Goal: Information Seeking & Learning: Compare options

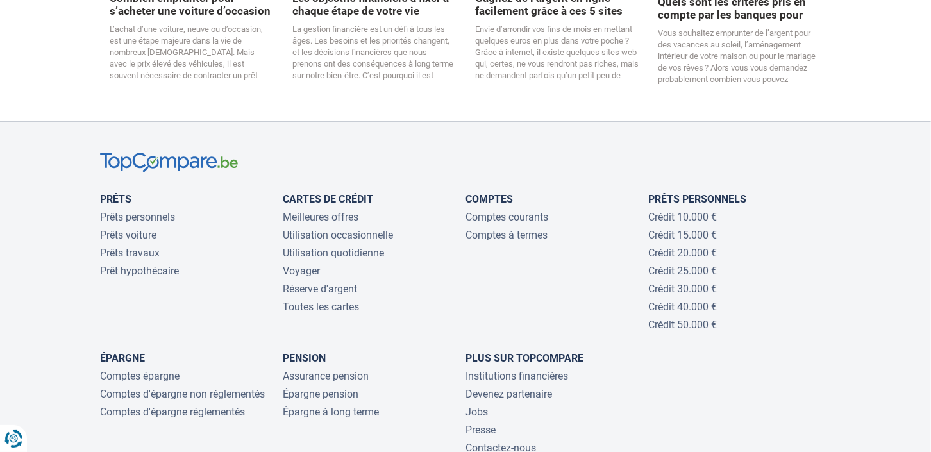
scroll to position [2708, 0]
click at [137, 229] on link "Prêts voiture" at bounding box center [128, 235] width 56 height 12
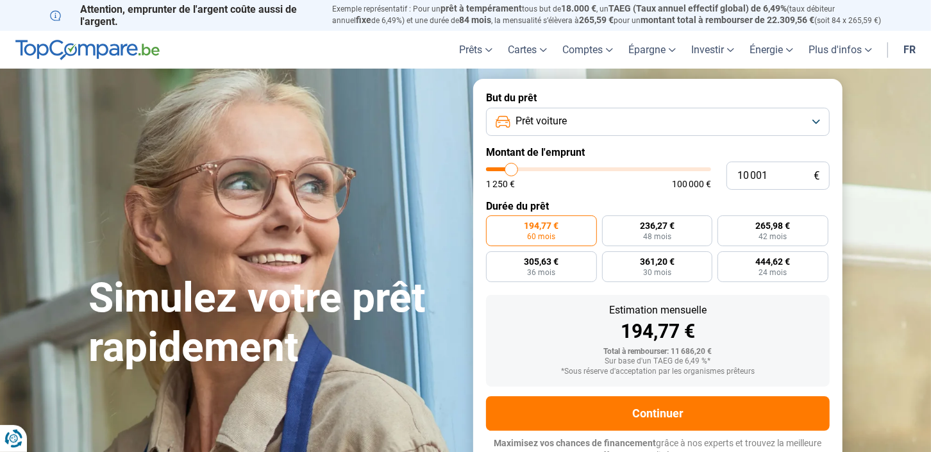
click at [813, 120] on button "Prêt voiture" at bounding box center [658, 122] width 344 height 28
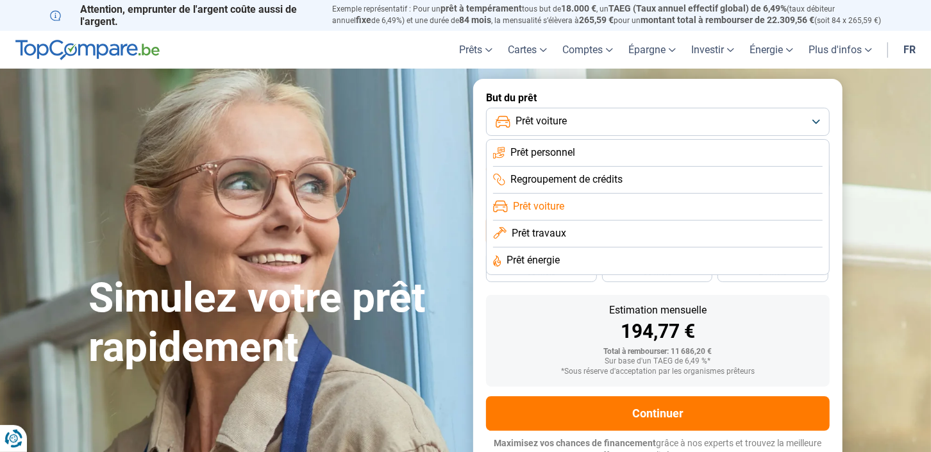
click at [813, 120] on button "Prêt voiture" at bounding box center [658, 122] width 344 height 28
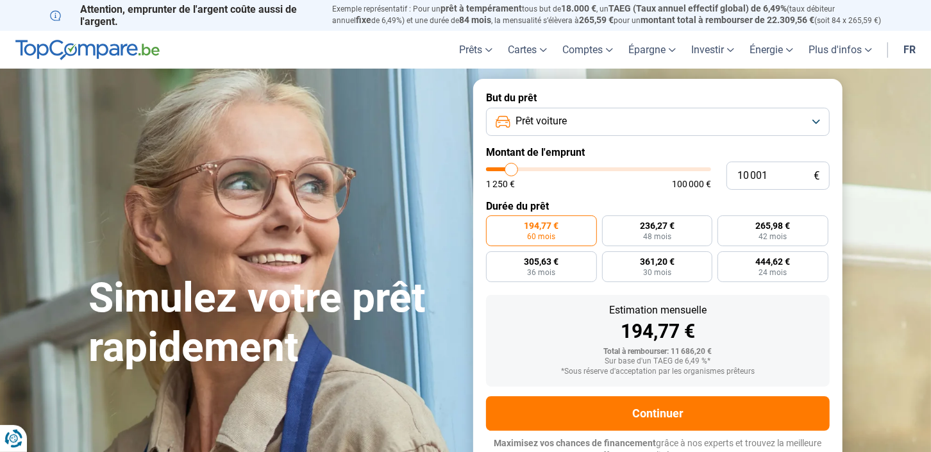
type input "11 250"
type input "11250"
type input "13 750"
type input "13750"
type input "17 750"
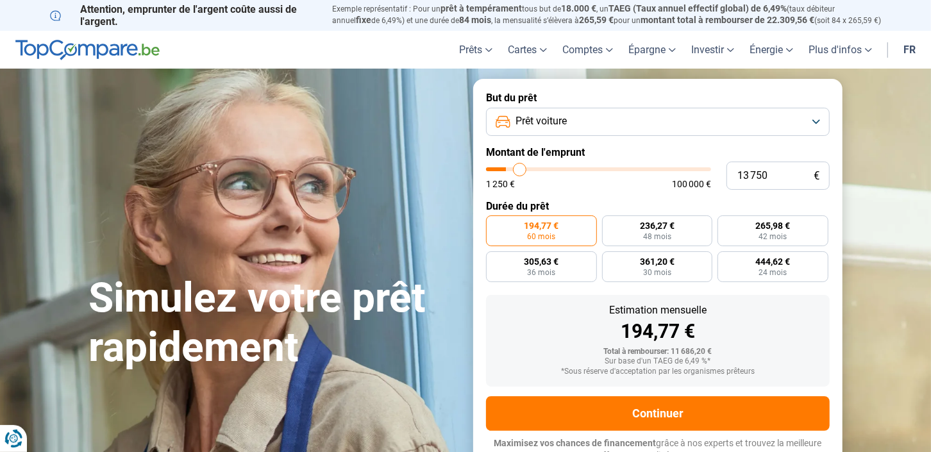
type input "17750"
type input "19 750"
type input "19750"
type input "21 750"
type input "21750"
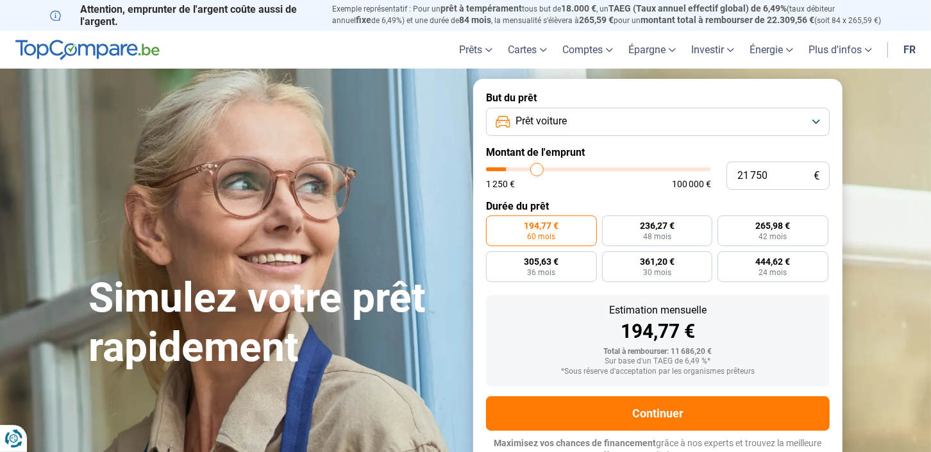
type input "22 750"
type input "22750"
type input "23 000"
type input "23000"
type input "23 250"
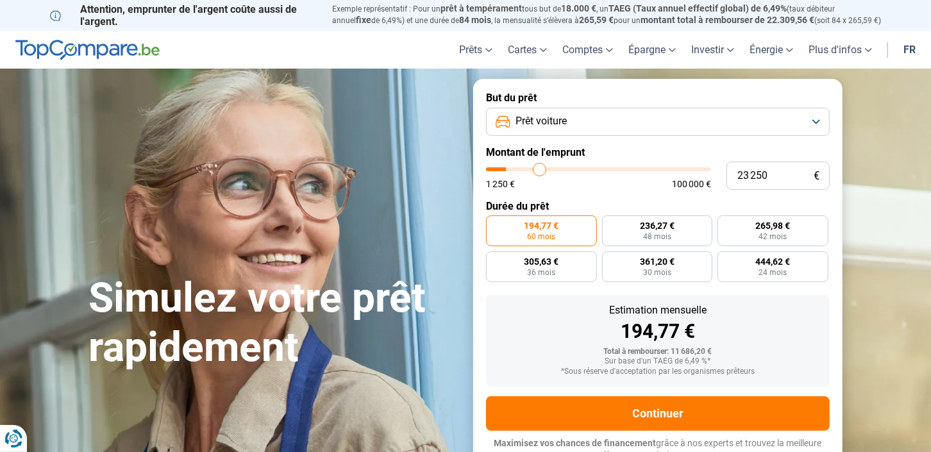
type input "23250"
type input "23 750"
type input "23750"
type input "24 750"
type input "24750"
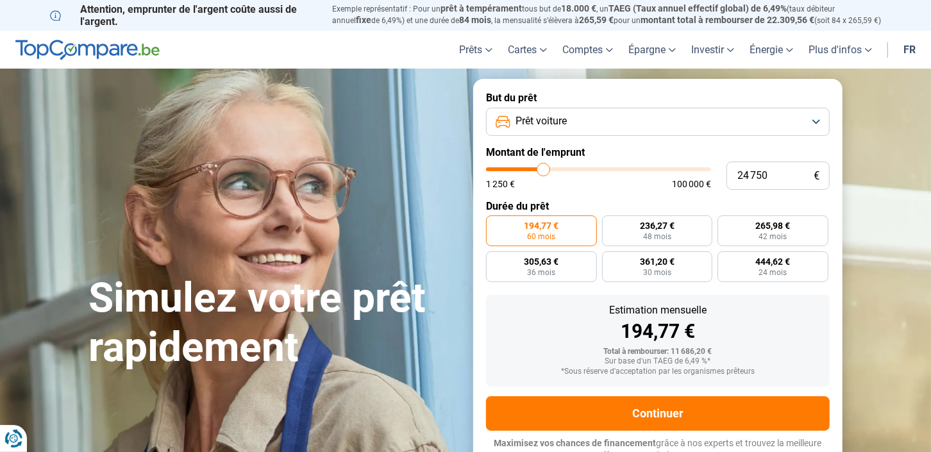
type input "26 250"
type input "26250"
type input "27 250"
type input "27250"
type input "29 250"
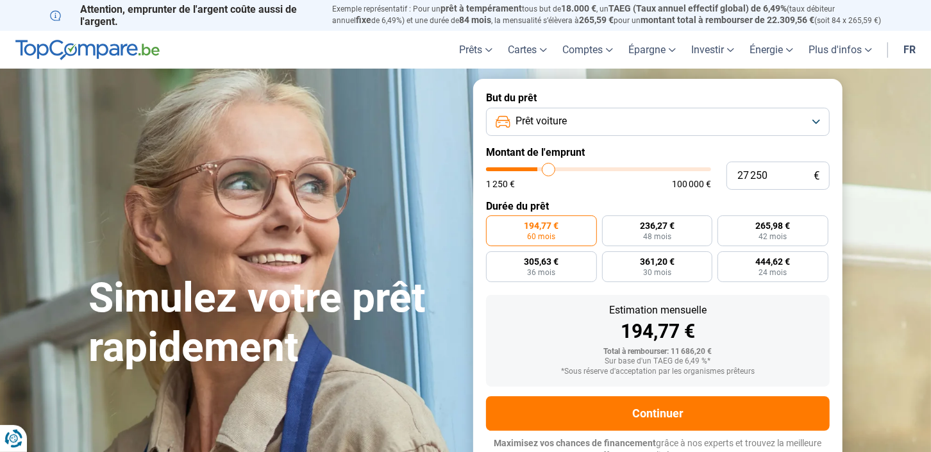
type input "29250"
type input "31 000"
type input "31000"
type input "33 750"
type input "33750"
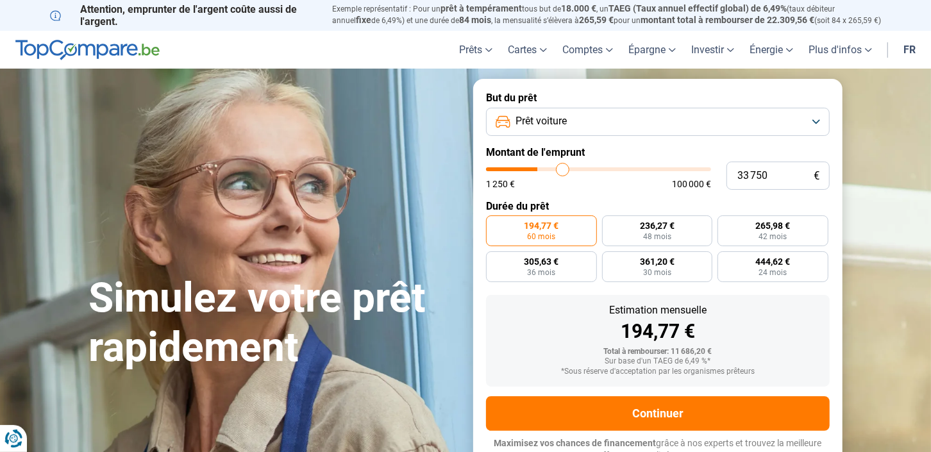
type input "35 250"
type input "35250"
type input "36 000"
type input "36000"
type input "37 750"
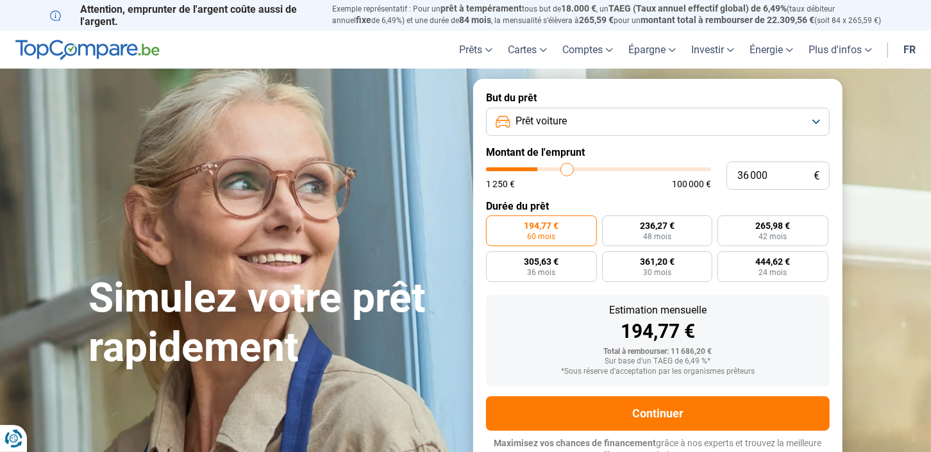
type input "37750"
type input "38 250"
type input "38250"
type input "38 750"
type input "38750"
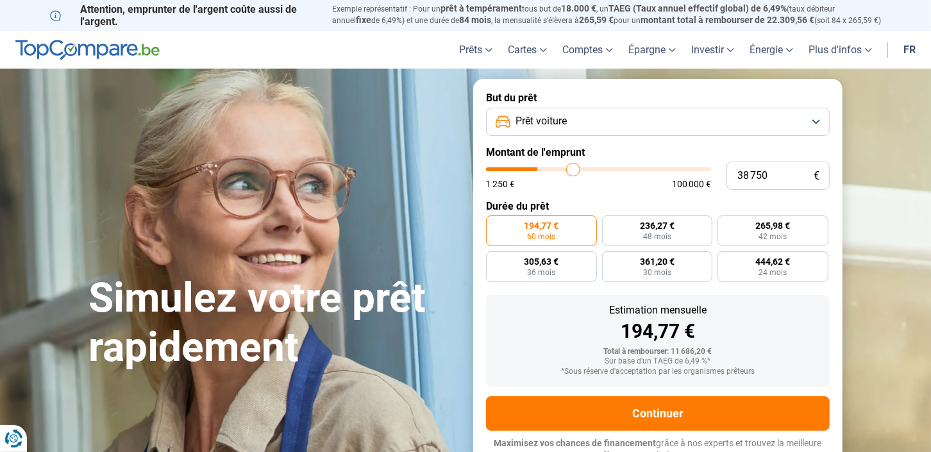
type input "39 000"
type input "39000"
type input "39 250"
type input "39250"
type input "41 750"
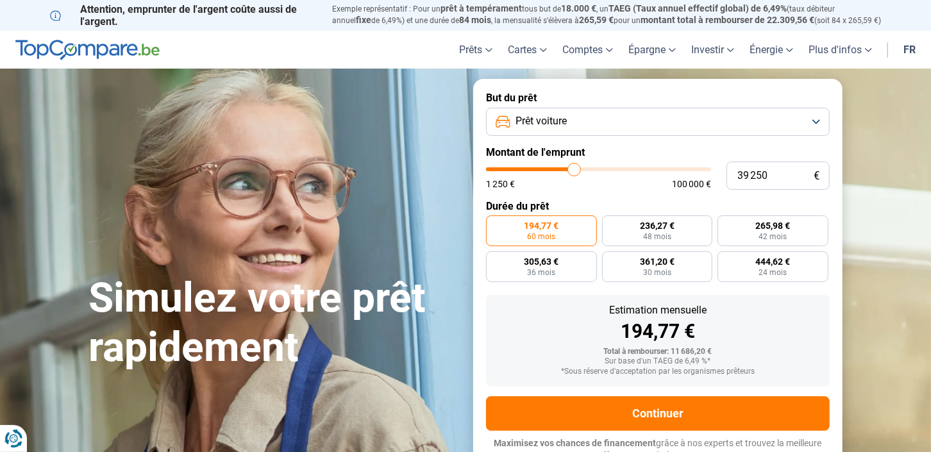
type input "41750"
type input "44 000"
type input "44000"
type input "45 000"
type input "45000"
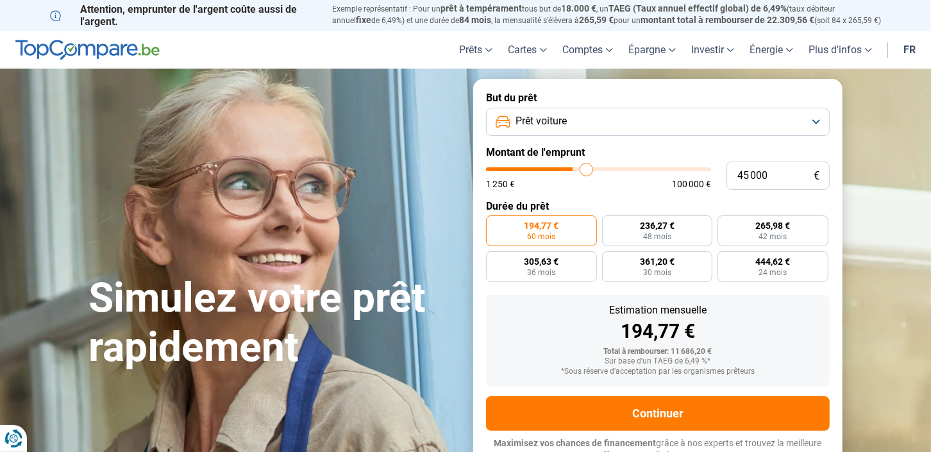
type input "46 000"
type input "46000"
type input "46 750"
type input "46750"
type input "48 000"
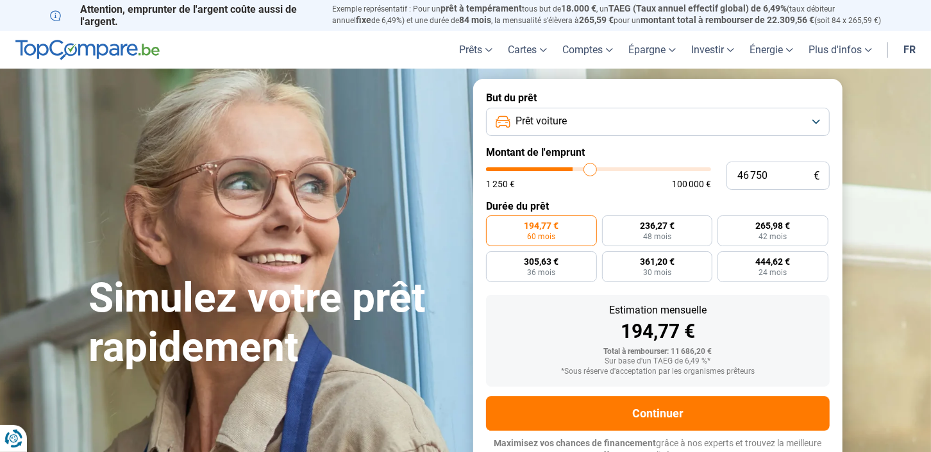
type input "48000"
type input "48 750"
type input "48750"
type input "51 250"
type input "51250"
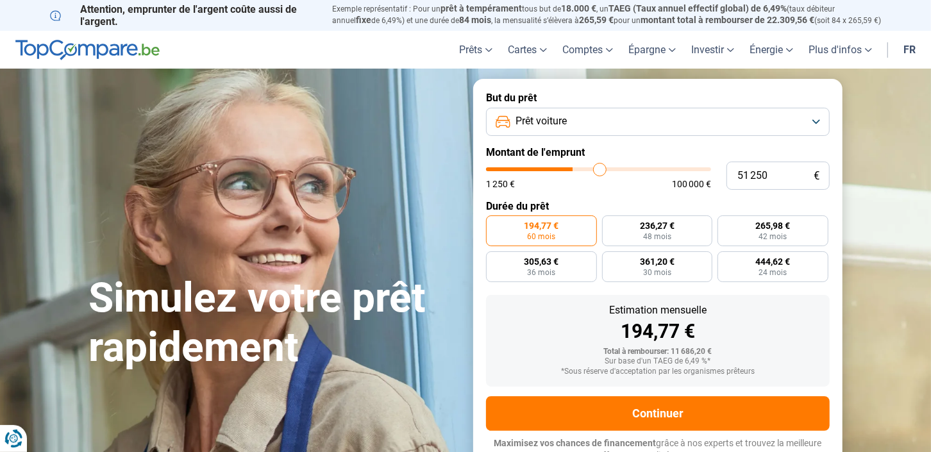
type input "53 250"
type input "53250"
type input "55 000"
type input "55000"
type input "57 500"
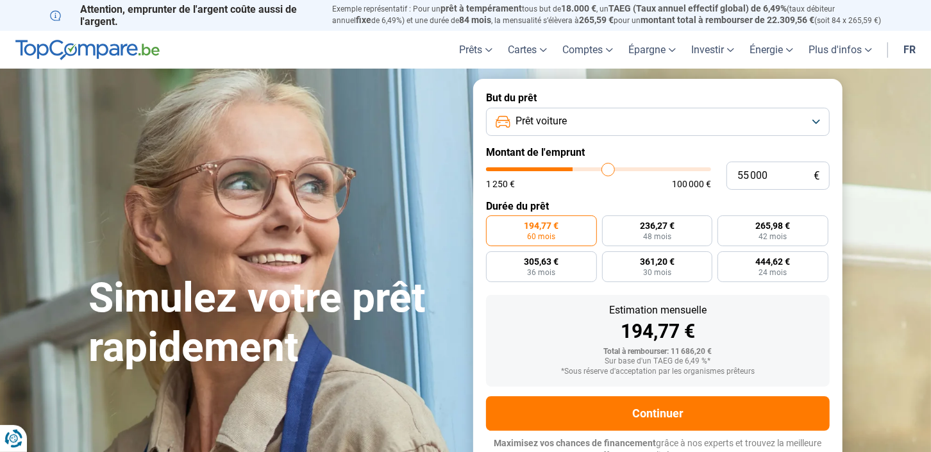
type input "57500"
type input "59 500"
type input "59500"
type input "60 500"
type input "60500"
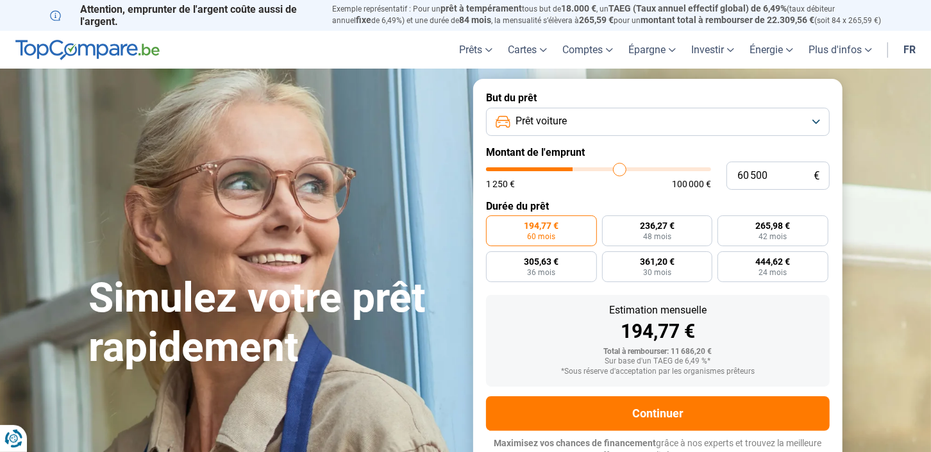
type input "61 750"
type input "61750"
type input "62 750"
type input "62750"
type input "63 000"
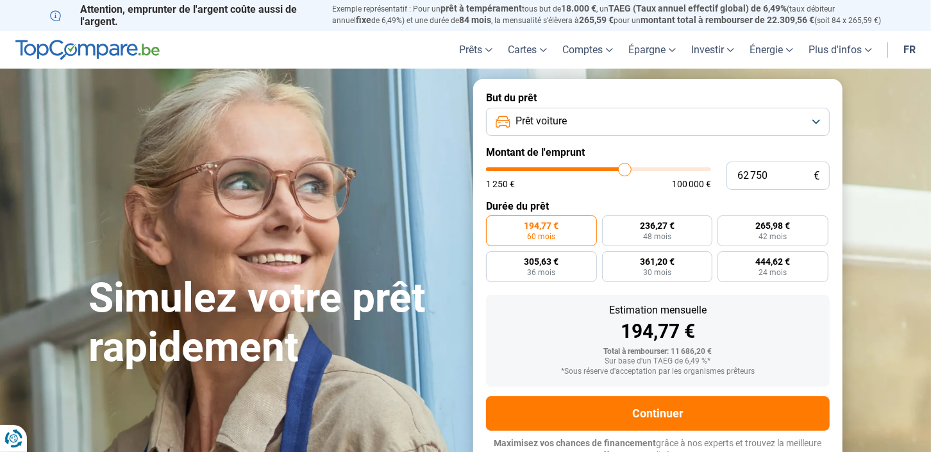
type input "63000"
type input "62 750"
type input "62750"
type input "62 000"
type input "62000"
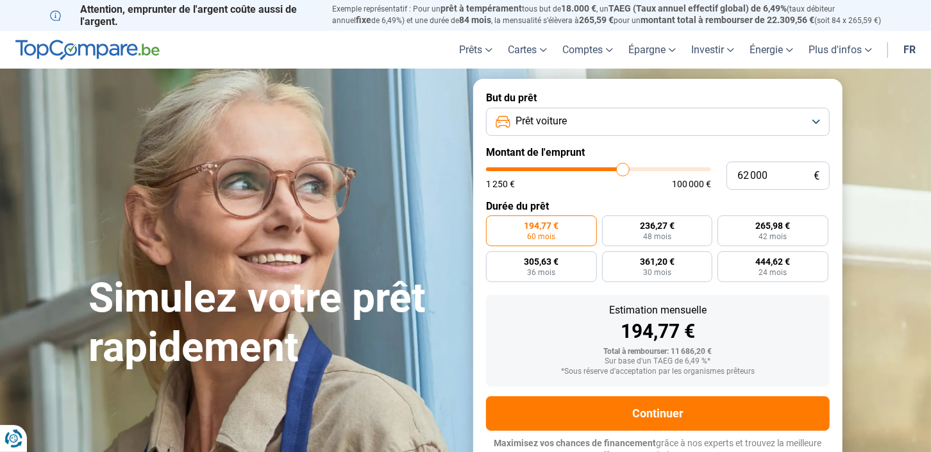
type input "60 750"
type input "60750"
type input "59 500"
type input "59500"
type input "57 750"
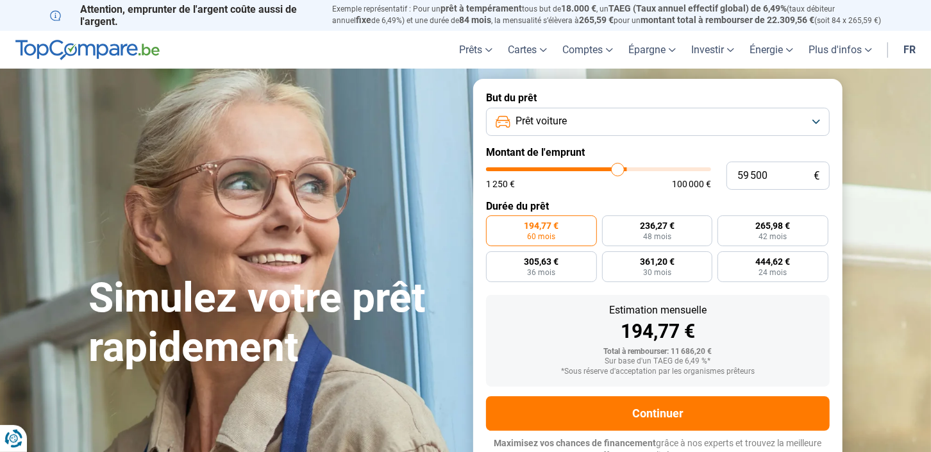
type input "57750"
type input "56 000"
type input "56000"
type input "53 500"
type input "53500"
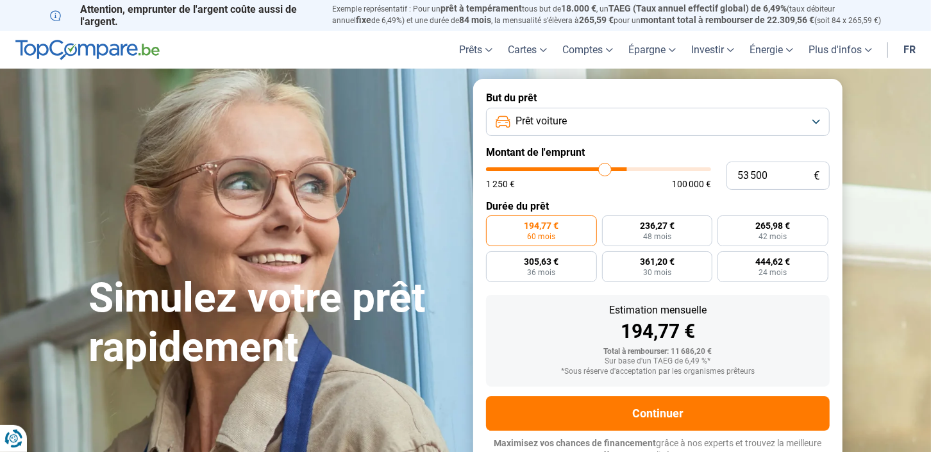
type input "52 750"
type input "52750"
type input "48 250"
type input "48250"
type input "47 250"
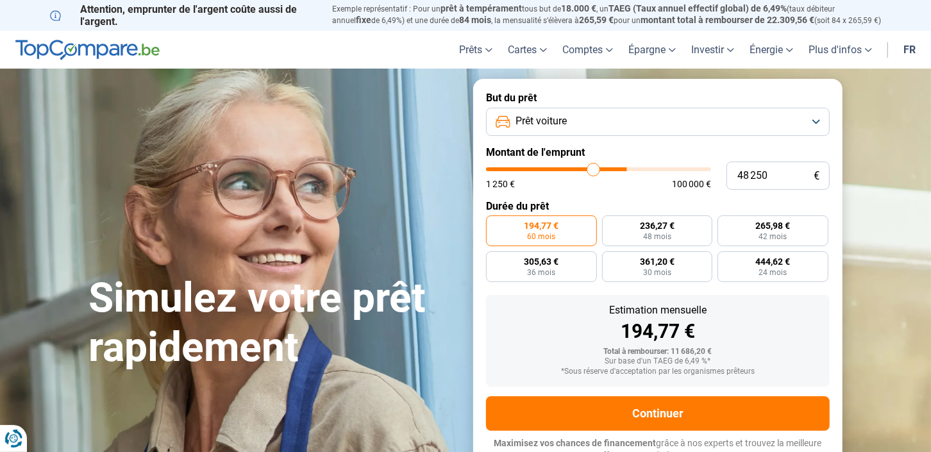
type input "47250"
type input "40 750"
type input "40750"
type input "40 000"
type input "40000"
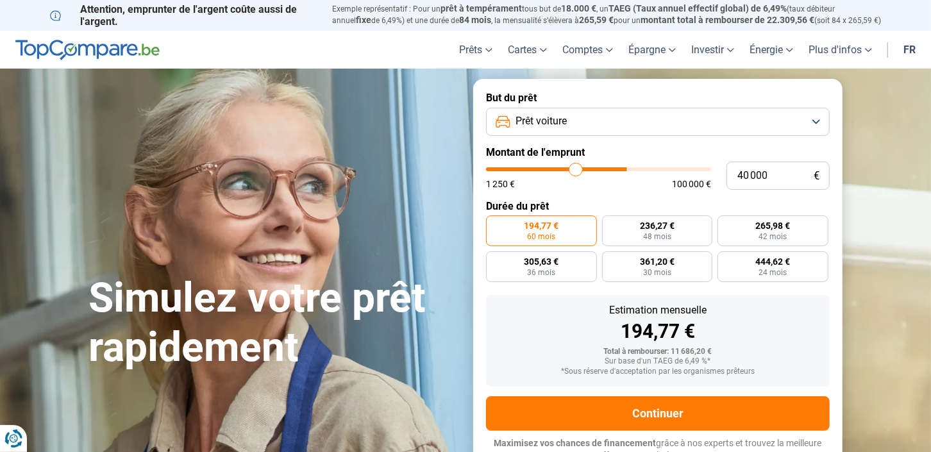
type input "36 750"
type input "36750"
type input "36 250"
type input "36250"
type input "35 750"
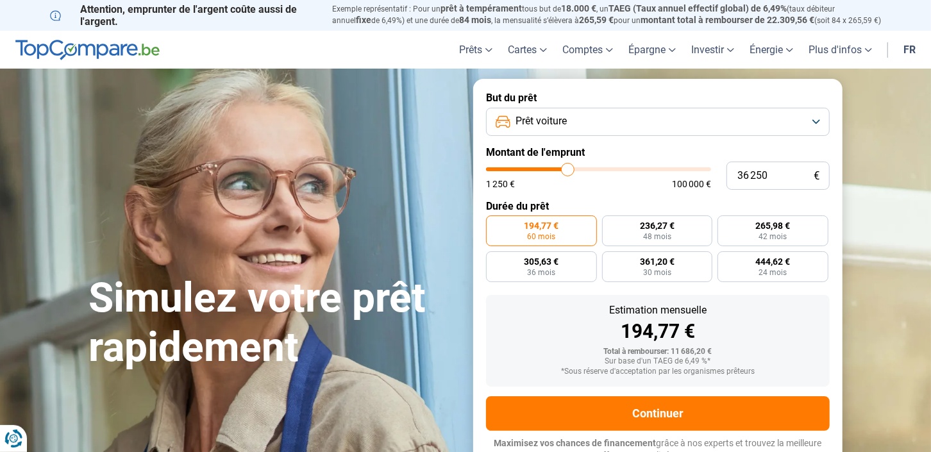
type input "35750"
type input "35 250"
type input "35250"
type input "28 750"
type input "28750"
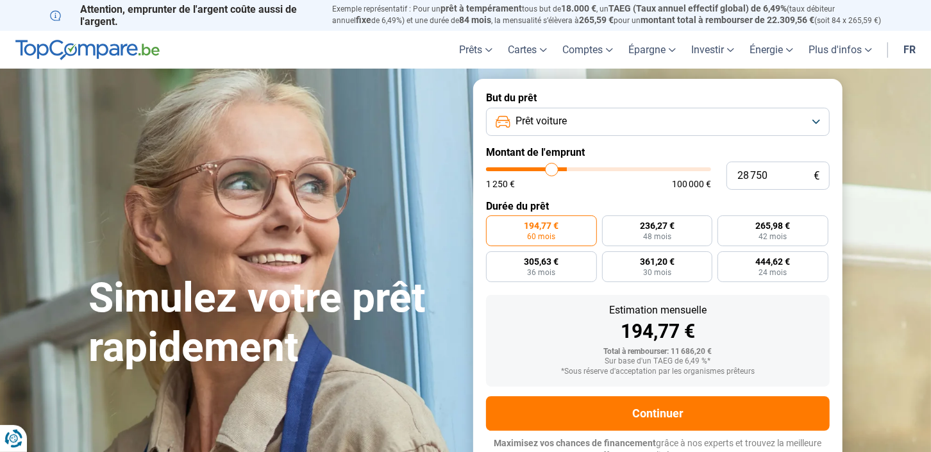
type input "26 000"
type input "26000"
type input "24 000"
type input "24000"
type input "22 500"
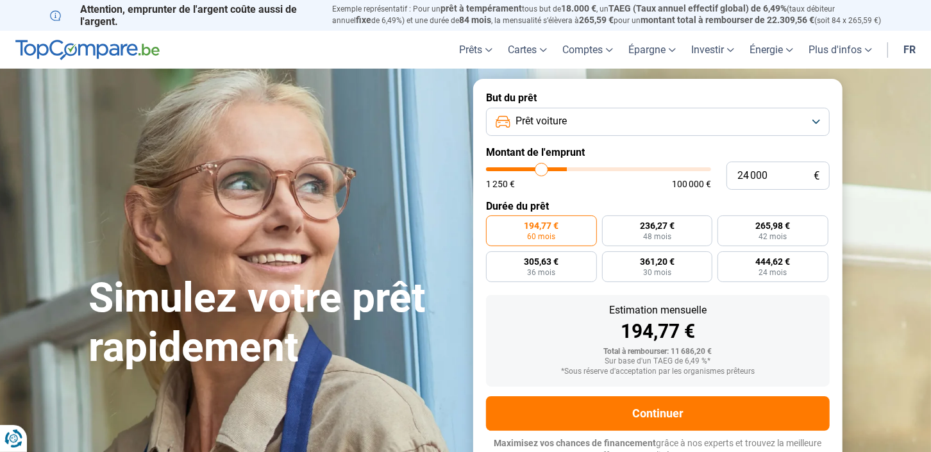
type input "22500"
type input "22 250"
type input "22250"
type input "21 750"
type input "21750"
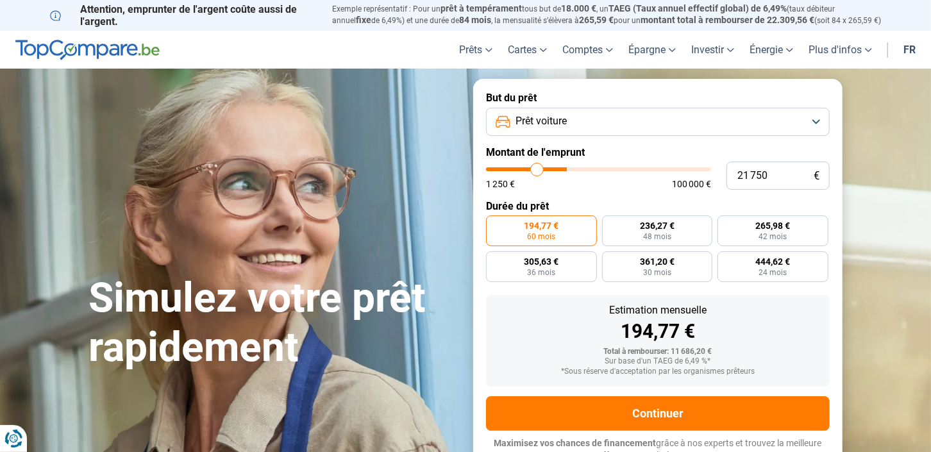
type input "21 500"
type input "21500"
type input "21 000"
type input "21000"
type input "20 750"
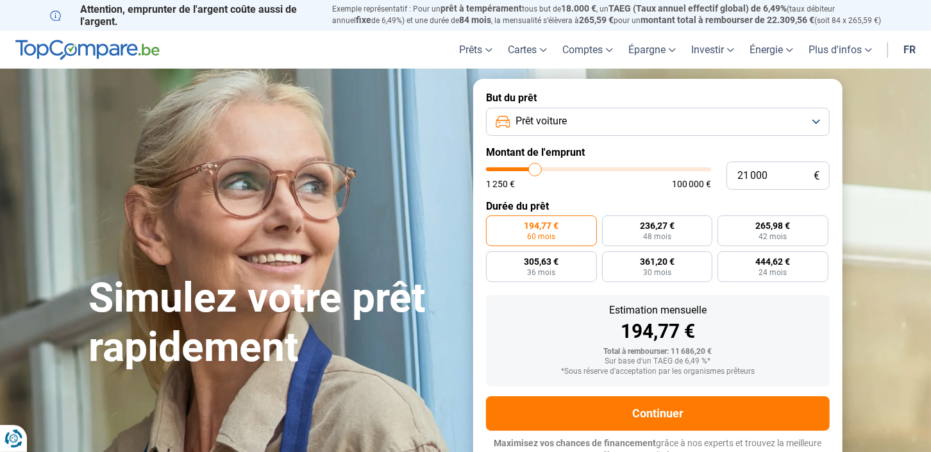
type input "20750"
type input "20 500"
type input "20500"
type input "19 250"
type input "19250"
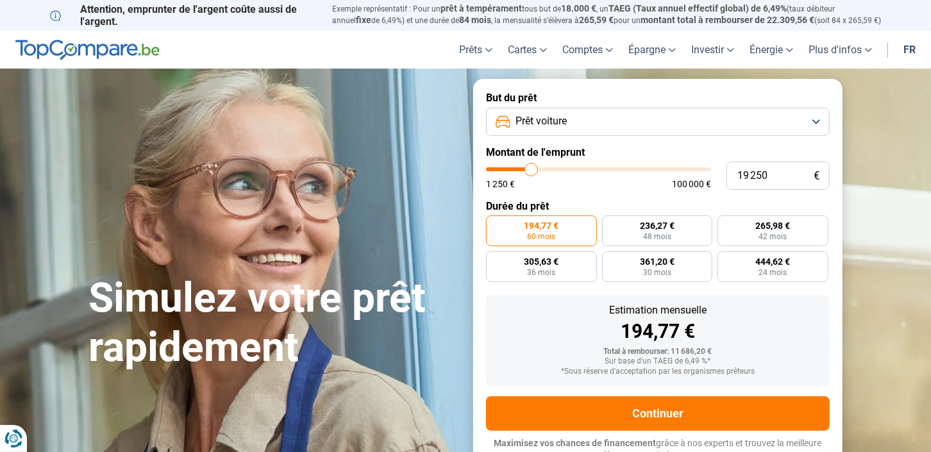
type input "18 000"
type input "18000"
type input "17 500"
type input "17500"
type input "17 000"
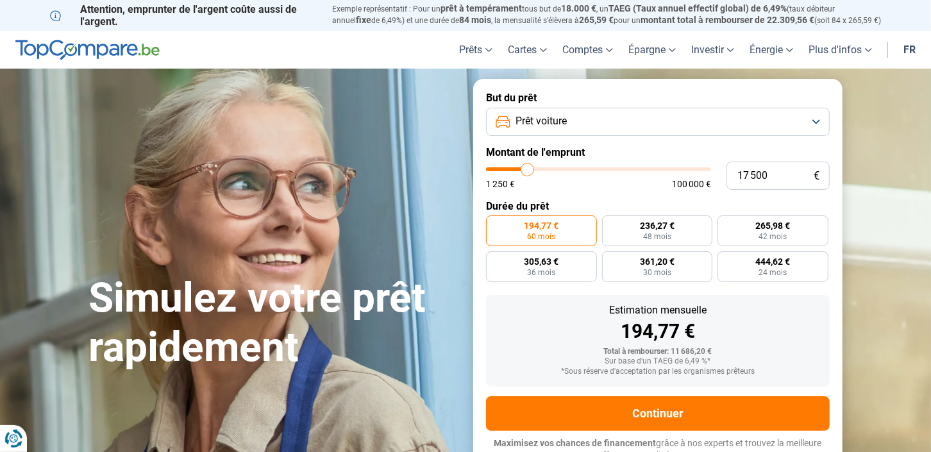
type input "17000"
type input "16 500"
type input "16500"
type input "16 250"
type input "16250"
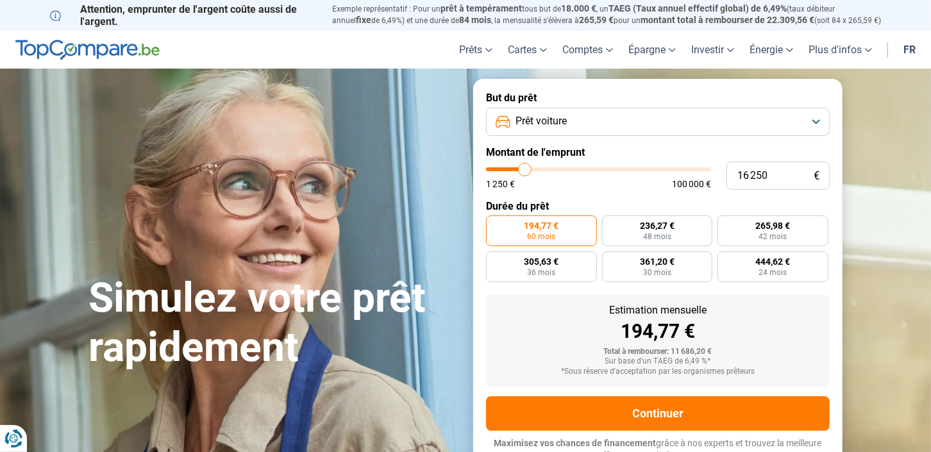
type input "16 000"
type input "16000"
type input "15 750"
type input "15750"
type input "14 000"
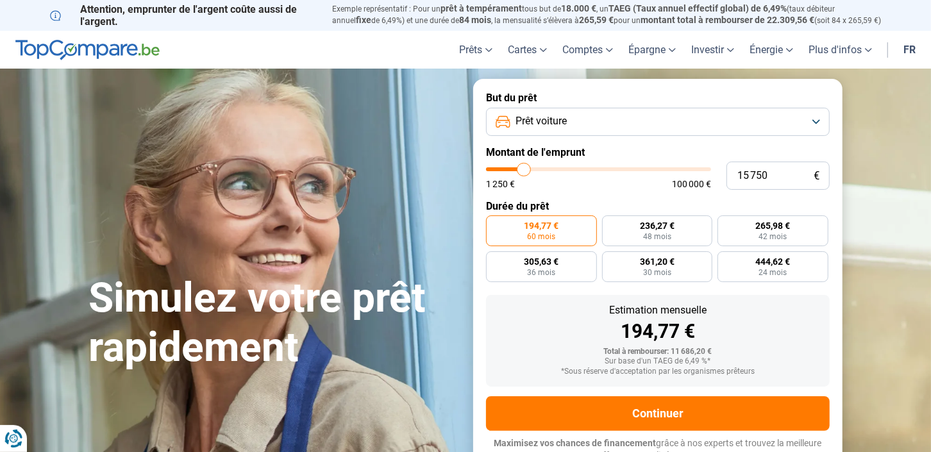
type input "14000"
type input "13 500"
type input "13500"
type input "13 000"
type input "13000"
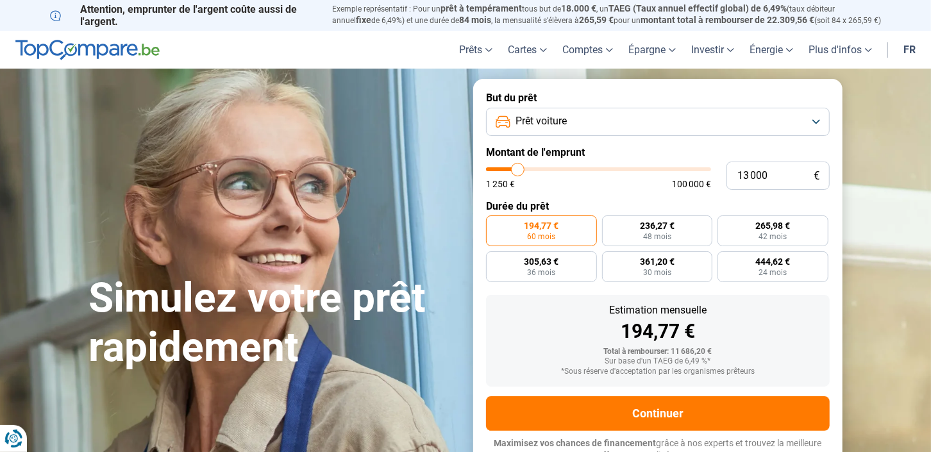
type input "12 750"
type input "12750"
type input "11 250"
type input "11250"
type input "11 000"
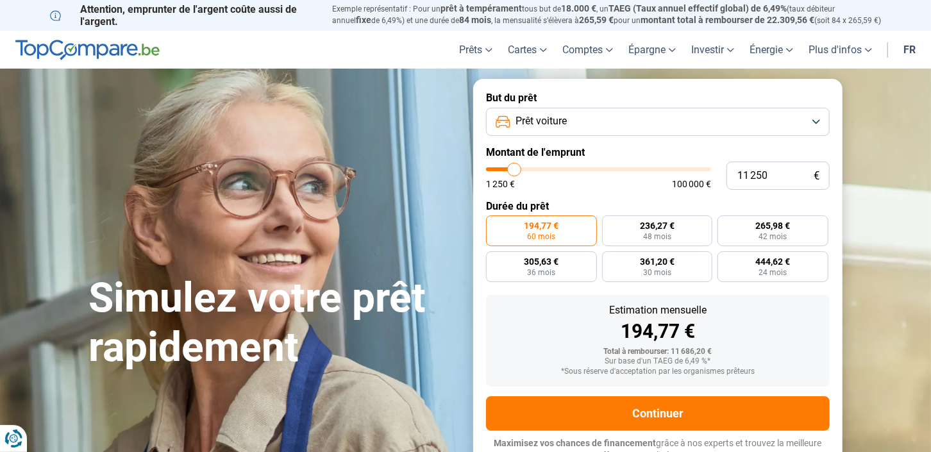
type input "11000"
type input "10 750"
type input "10750"
type input "11 250"
type input "11250"
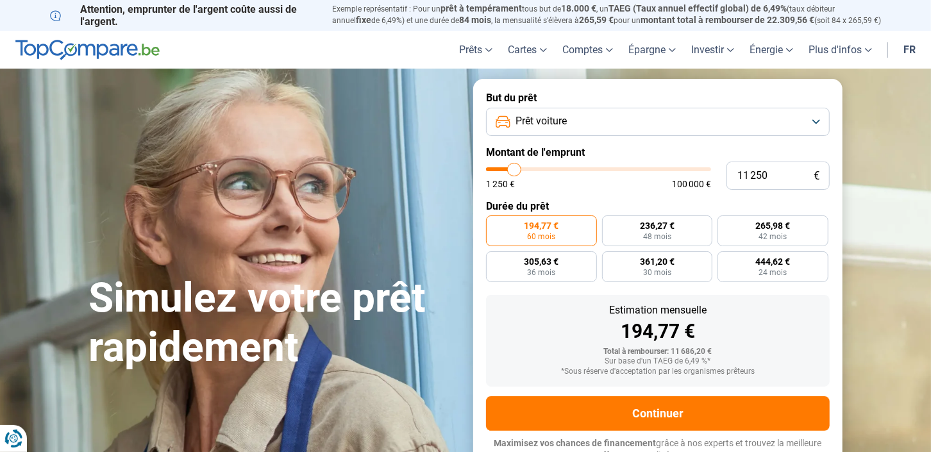
type input "11 500"
type input "11500"
type input "12 250"
type input "12250"
type input "13 250"
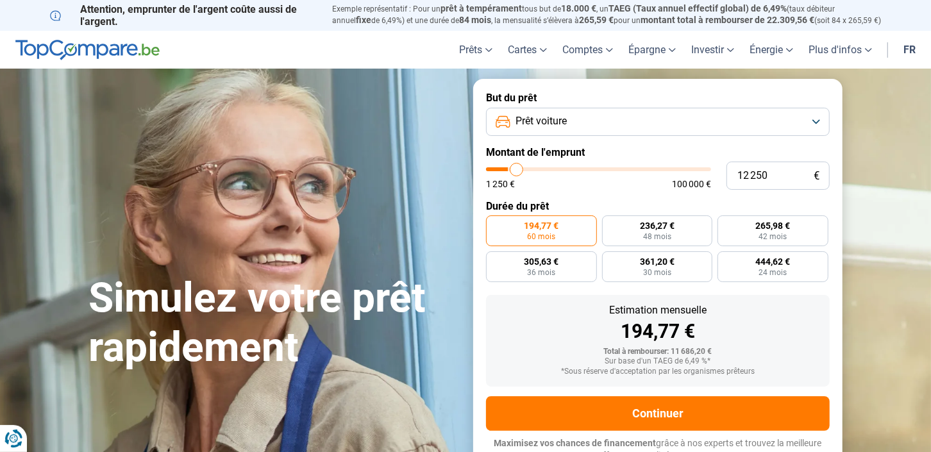
type input "13250"
type input "13 750"
type input "13750"
type input "14 250"
type input "14250"
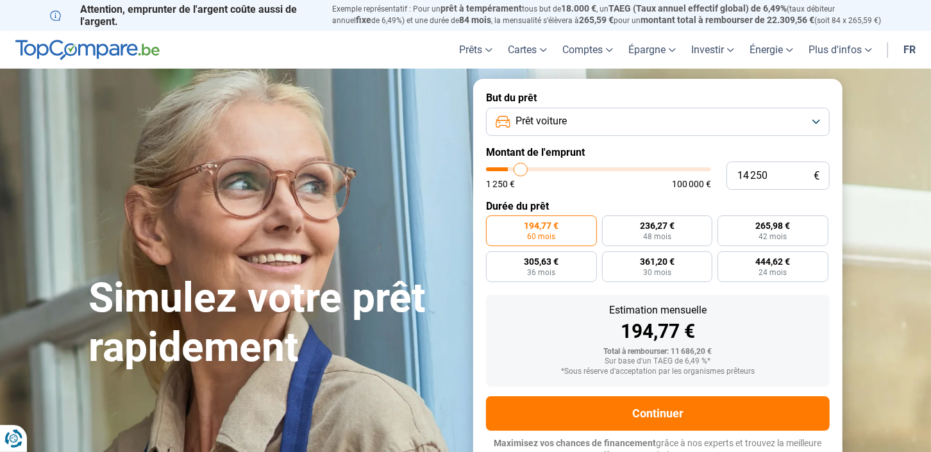
type input "15 000"
type input "15000"
type input "15 250"
type input "15250"
type input "15 750"
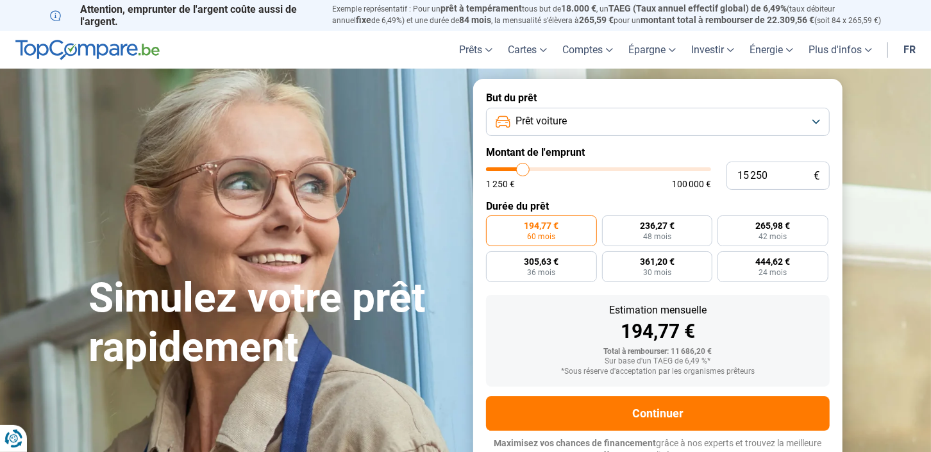
type input "15750"
type input "16 000"
type input "16000"
type input "16 500"
type input "16500"
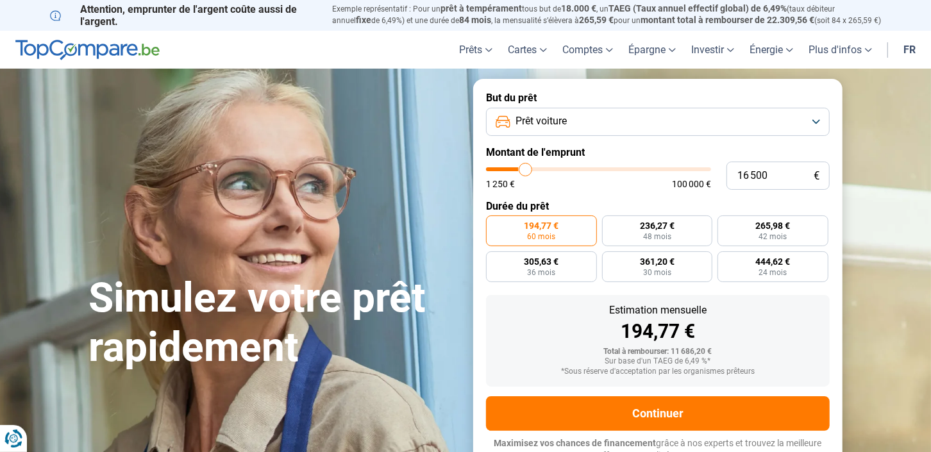
type input "16 750"
type input "16750"
type input "17 250"
type input "17250"
type input "17 500"
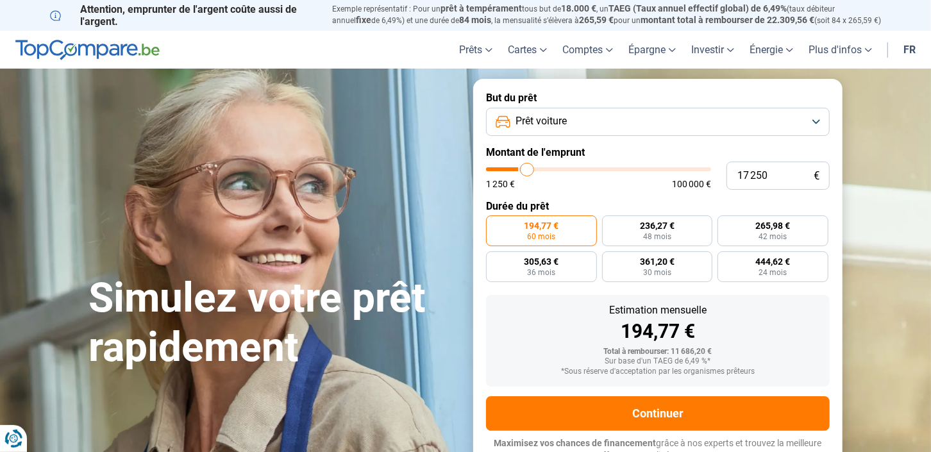
type input "17500"
type input "17 750"
type input "17750"
type input "18 250"
type input "18250"
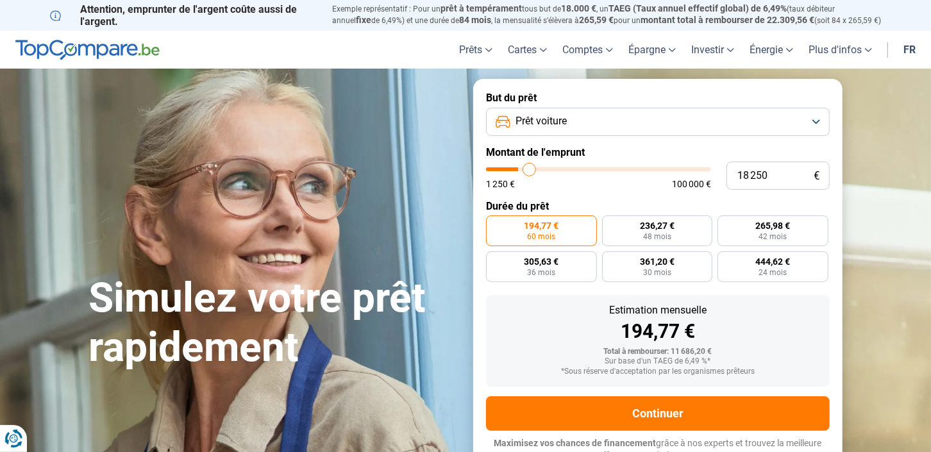
type input "18 500"
type input "18500"
type input "19 000"
type input "19000"
type input "19 250"
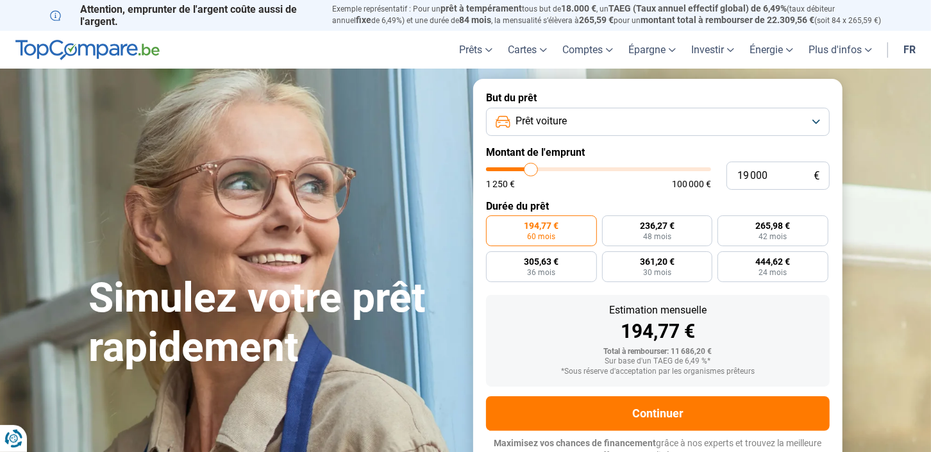
type input "19250"
type input "19 500"
type input "19500"
type input "20 250"
type input "20250"
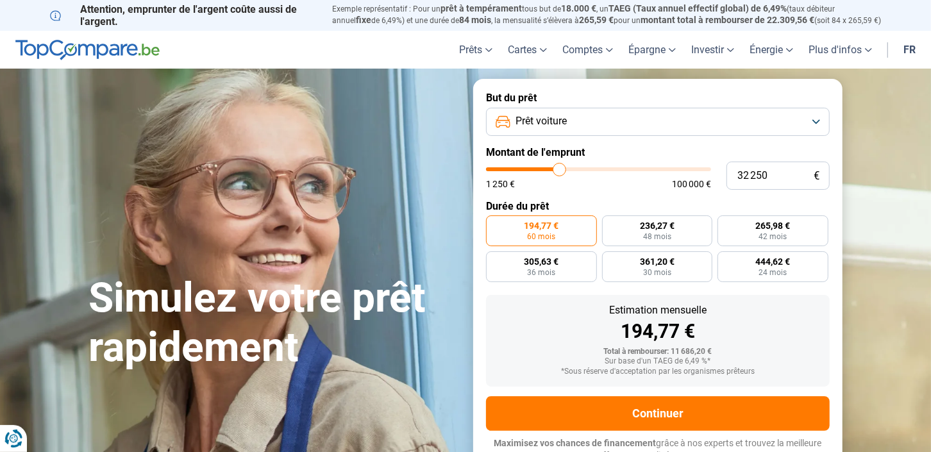
drag, startPoint x: 512, startPoint y: 169, endPoint x: 559, endPoint y: 174, distance: 47.8
click at [559, 171] on input "range" at bounding box center [598, 169] width 225 height 4
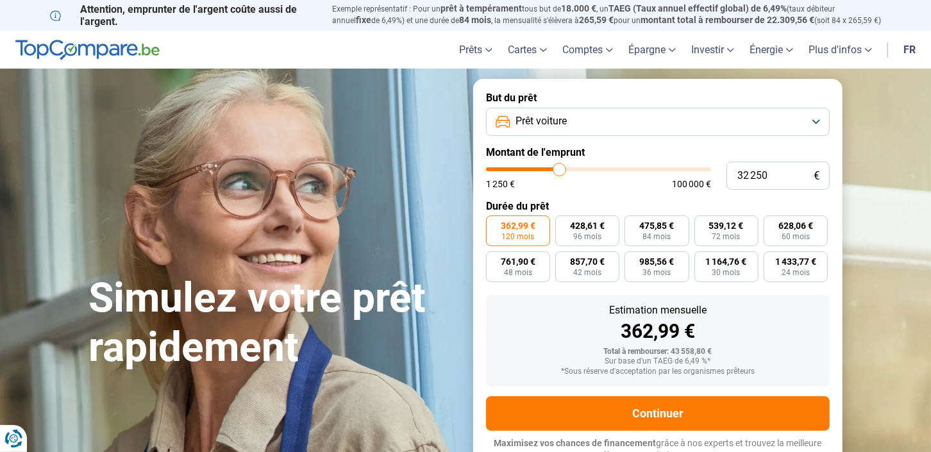
scroll to position [10, 0]
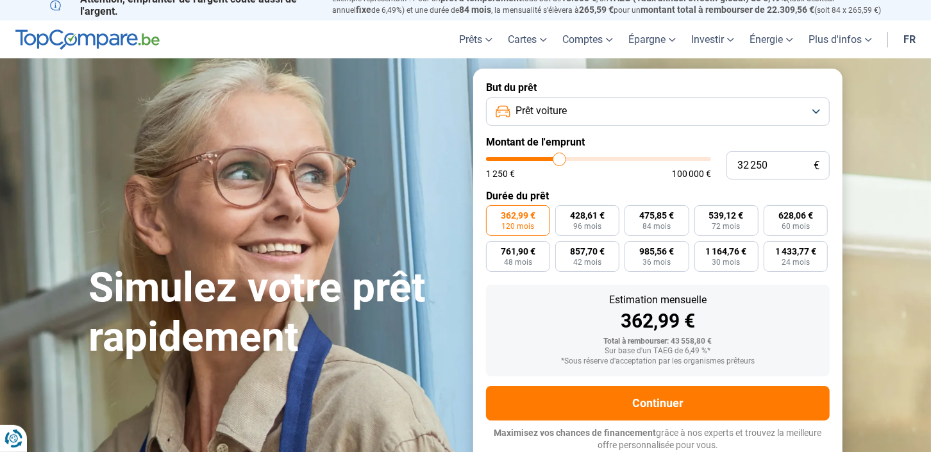
click at [559, 161] on input "range" at bounding box center [598, 159] width 225 height 4
drag, startPoint x: 559, startPoint y: 161, endPoint x: 568, endPoint y: 162, distance: 8.4
click at [568, 161] on input "range" at bounding box center [598, 159] width 225 height 4
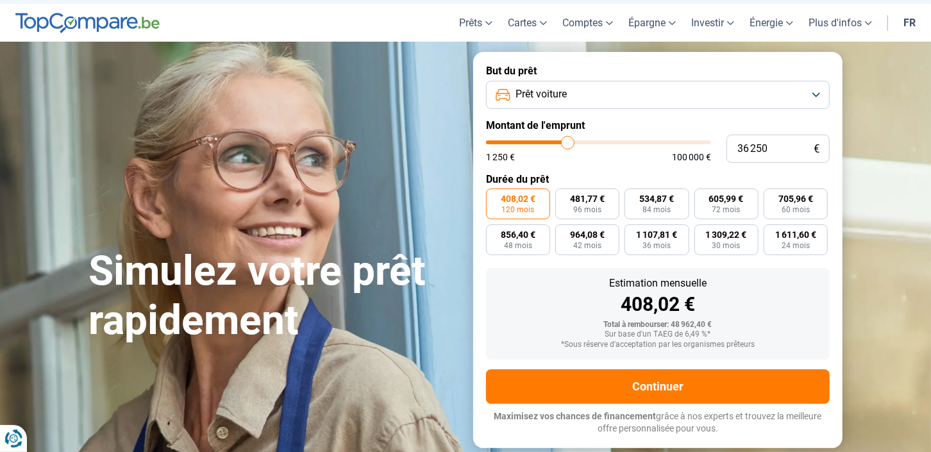
scroll to position [29, 0]
